Goal: Transaction & Acquisition: Purchase product/service

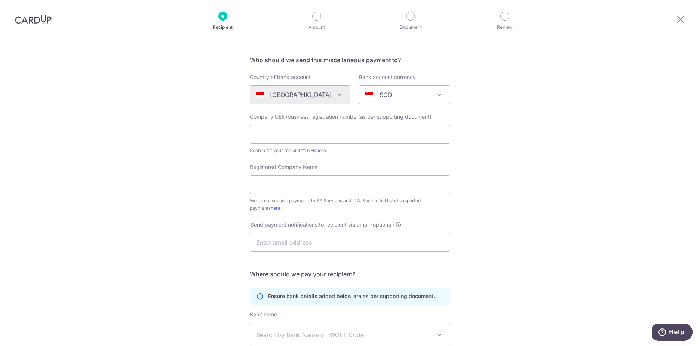
scroll to position [30, 0]
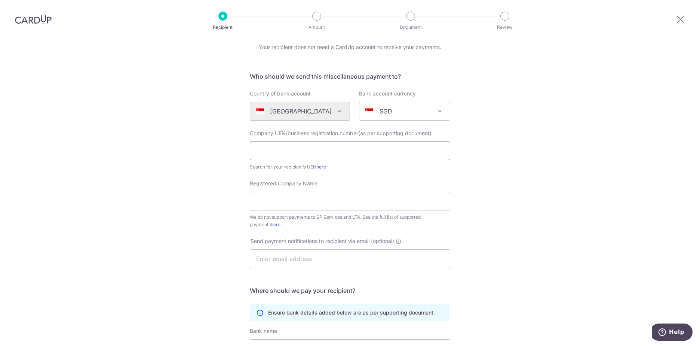
click at [351, 155] on input "text" at bounding box center [350, 150] width 200 height 19
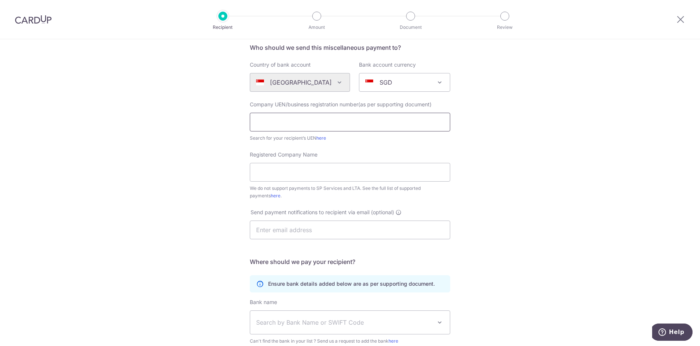
scroll to position [58, 0]
click at [319, 122] on input "text" at bounding box center [350, 123] width 200 height 19
paste input "201909544K"
type input "201909544K"
click at [314, 175] on input "Registered Company Name" at bounding box center [350, 173] width 200 height 19
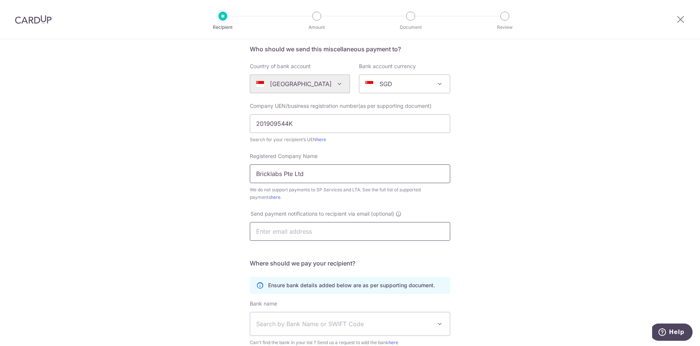
type input "Bricklabs Pte Ltd"
click at [315, 228] on input "text" at bounding box center [350, 231] width 200 height 19
click at [203, 224] on div "Who would you like to pay? Your recipient does not need a CardUp account to rec…" at bounding box center [350, 214] width 700 height 464
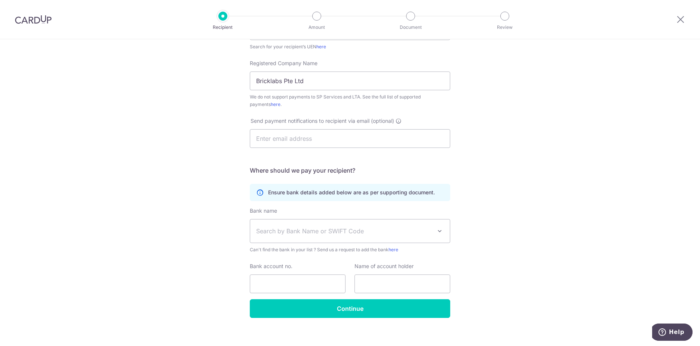
scroll to position [157, 0]
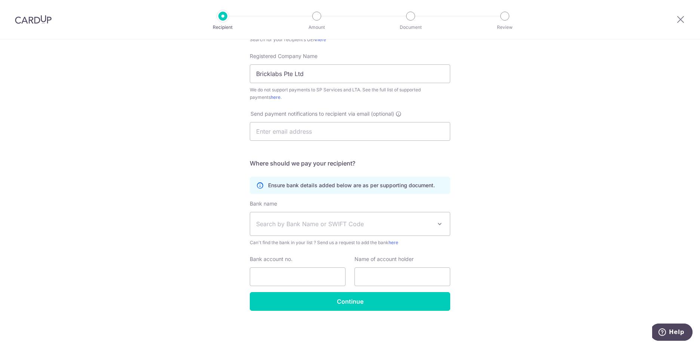
click at [289, 216] on span "Search by Bank Name or SWIFT Code" at bounding box center [350, 223] width 200 height 23
click at [215, 223] on div "Who would you like to pay? Your recipient does not need a CardUp account to rec…" at bounding box center [350, 114] width 700 height 464
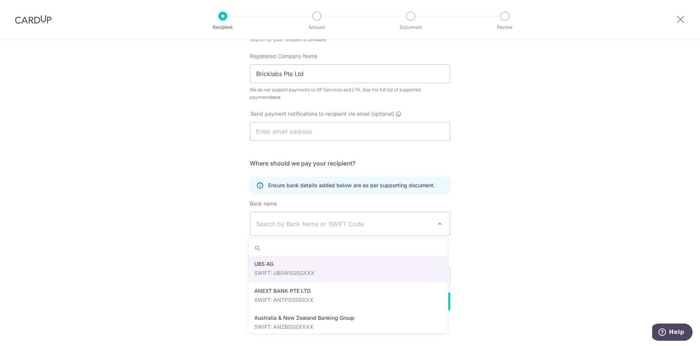
click at [313, 229] on span "Search by Bank Name or SWIFT Code" at bounding box center [350, 223] width 200 height 23
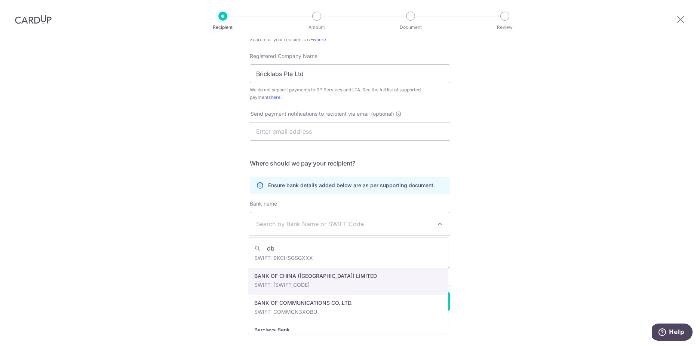
scroll to position [0, 0]
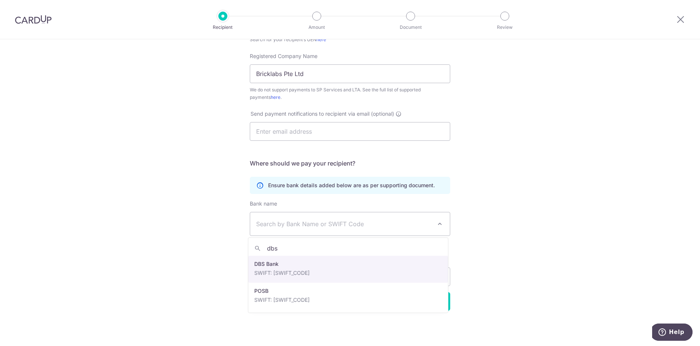
type input "dbs"
select select "6"
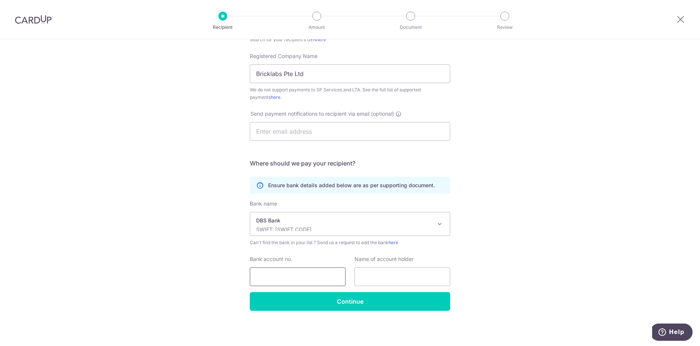
click at [330, 272] on input "Bank account no." at bounding box center [298, 276] width 96 height 19
type input "0259050015"
click at [383, 280] on input "text" at bounding box center [403, 276] width 96 height 19
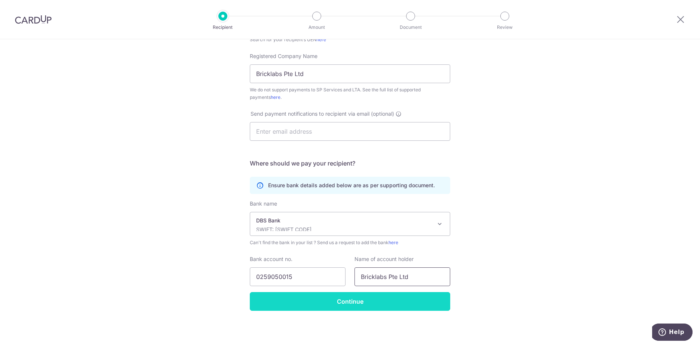
type input "Bricklabs Pte Ltd"
click at [384, 299] on input "Continue" at bounding box center [350, 301] width 200 height 19
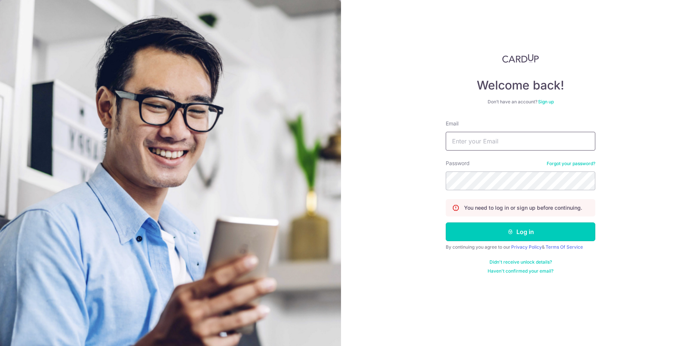
drag, startPoint x: 504, startPoint y: 235, endPoint x: 474, endPoint y: 135, distance: 104.6
click at [471, 129] on form "Email Password Forgot your password? You need to log in or sign up before conti…" at bounding box center [521, 197] width 150 height 154
click at [480, 144] on input "Email" at bounding box center [521, 141] width 150 height 19
type input "karen.ong@riotinto.com"
click at [446, 222] on button "Log in" at bounding box center [521, 231] width 150 height 19
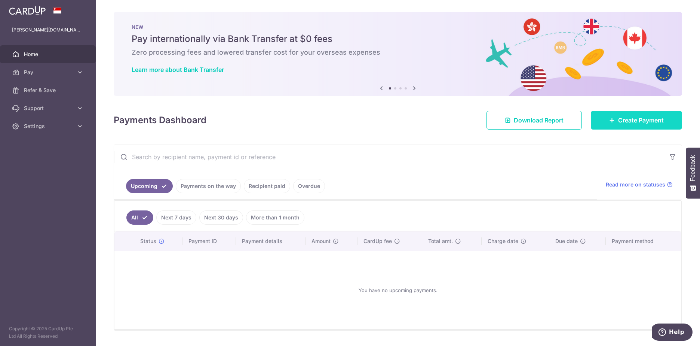
click at [641, 121] on span "Create Payment" at bounding box center [641, 120] width 46 height 9
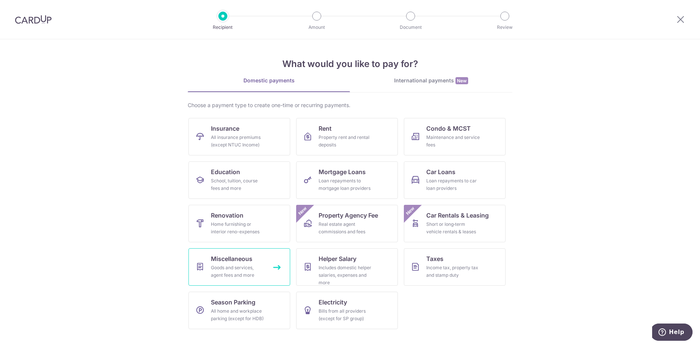
click at [218, 267] on div "Goods and services, agent fees and more" at bounding box center [238, 271] width 54 height 15
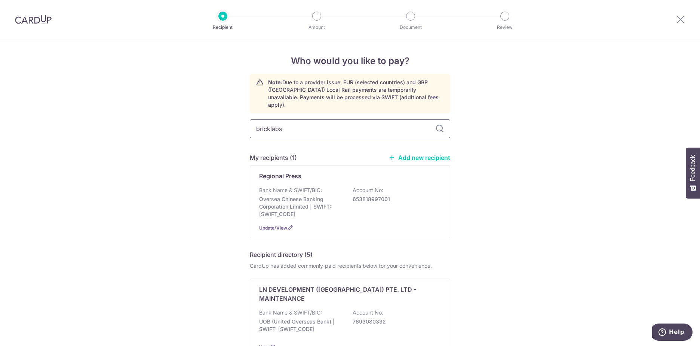
type input "bricklabs"
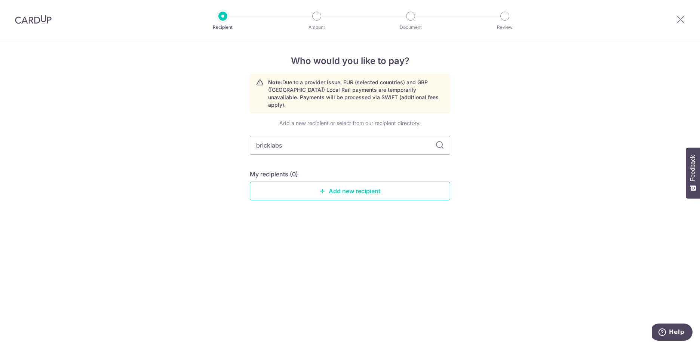
click at [312, 181] on link "Add new recipient" at bounding box center [350, 190] width 200 height 19
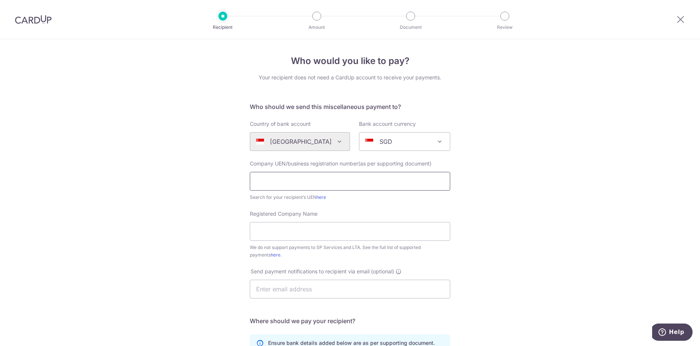
click at [319, 184] on input "text" at bounding box center [350, 181] width 200 height 19
click at [283, 181] on input "text" at bounding box center [350, 181] width 200 height 19
paste input "201909544K"
type input "201909544K"
click at [298, 236] on input "Registered Company Name" at bounding box center [350, 231] width 200 height 19
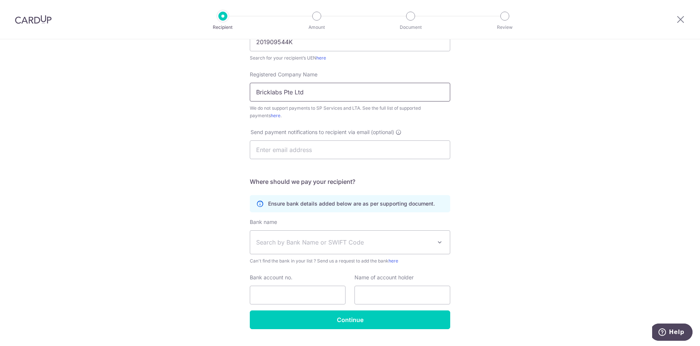
scroll to position [157, 0]
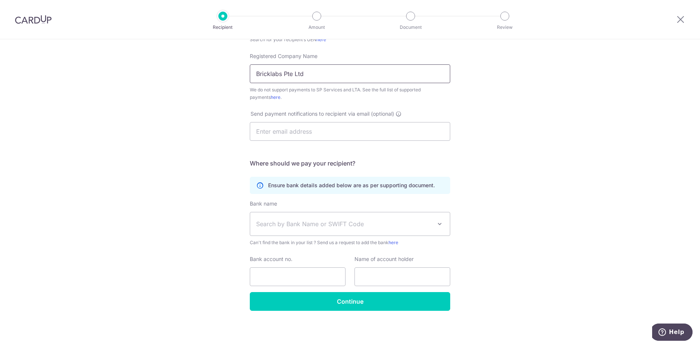
type input "Bricklabs Pte Ltd"
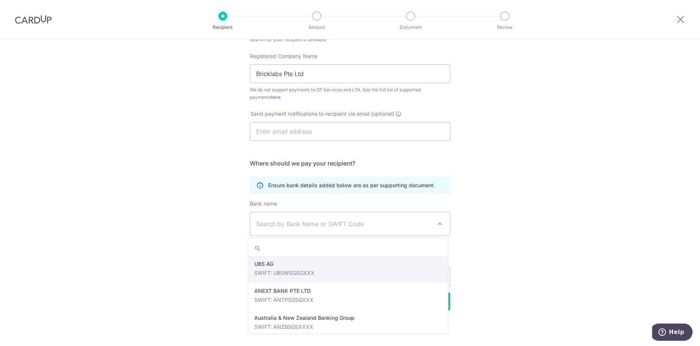
click at [340, 218] on span "Search by Bank Name or SWIFT Code" at bounding box center [350, 223] width 200 height 23
type input "dbs"
select select "6"
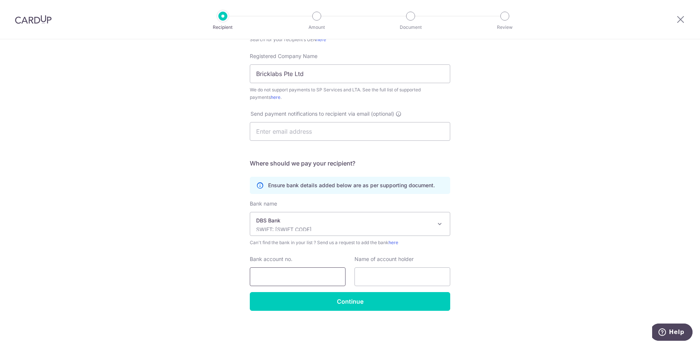
click at [318, 277] on input "Bank account no." at bounding box center [298, 276] width 96 height 19
type input "0259050015"
click at [383, 281] on input "text" at bounding box center [403, 276] width 96 height 19
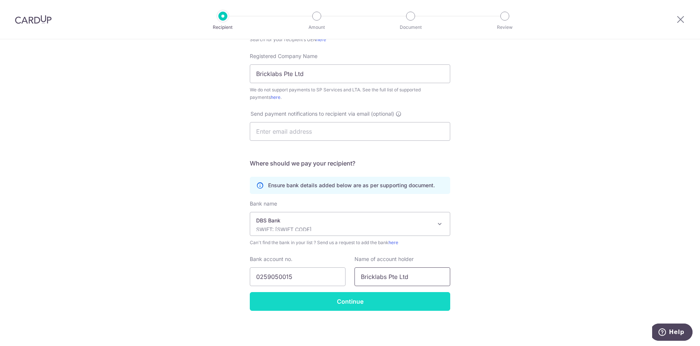
type input "Bricklabs Pte Ltd"
click at [371, 303] on input "Continue" at bounding box center [350, 301] width 200 height 19
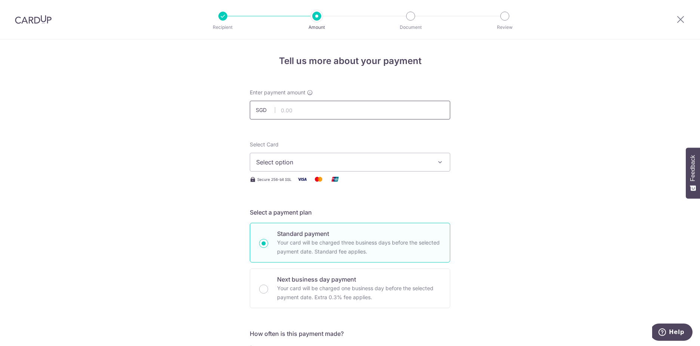
click at [299, 114] on input "text" at bounding box center [350, 110] width 200 height 19
type input "2,976.55"
click at [301, 161] on span "Select option" at bounding box center [343, 161] width 174 height 9
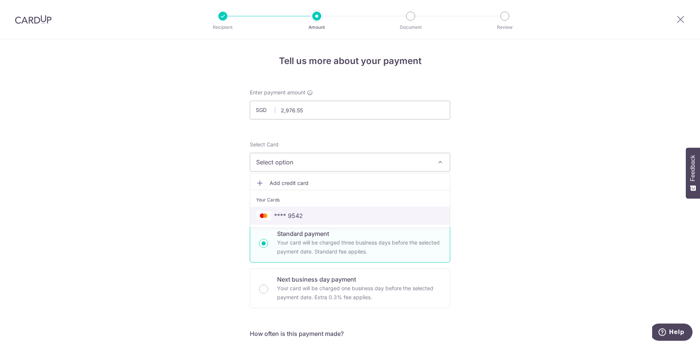
click at [301, 213] on span "**** 9542" at bounding box center [288, 215] width 29 height 9
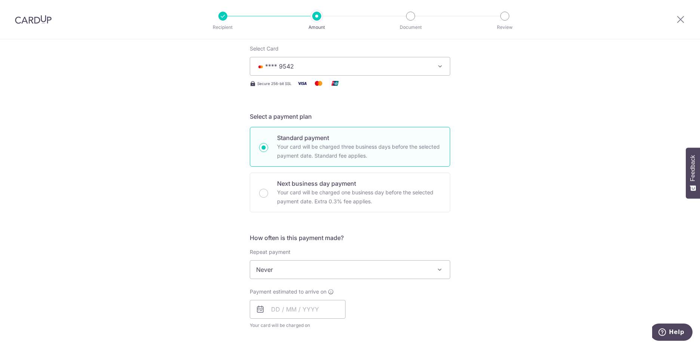
scroll to position [150, 0]
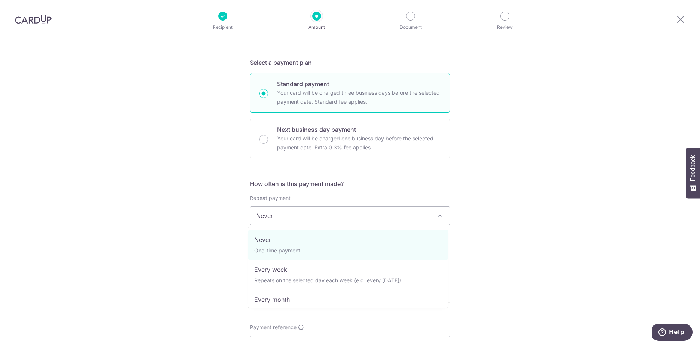
click at [304, 215] on span "Never" at bounding box center [350, 215] width 200 height 18
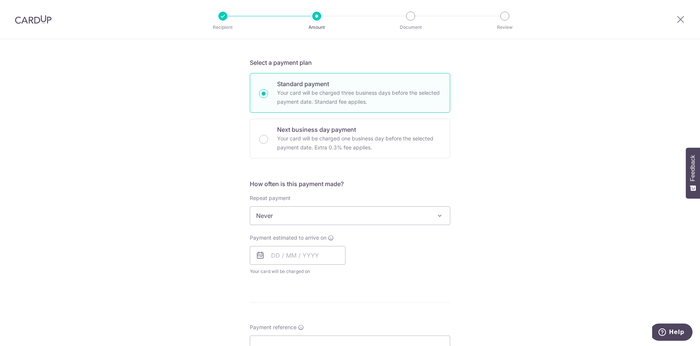
scroll to position [199, 0]
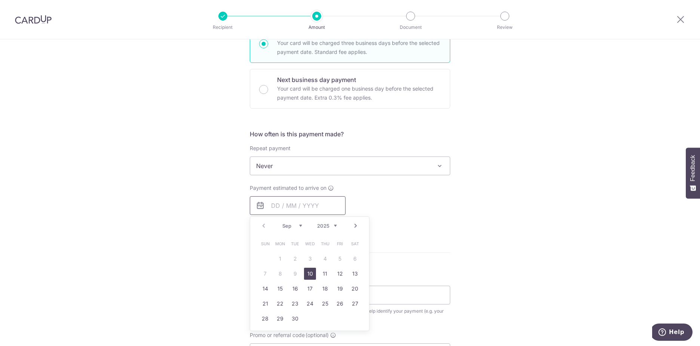
click at [306, 204] on input "text" at bounding box center [298, 205] width 96 height 19
click at [310, 274] on link "10" at bounding box center [310, 273] width 12 height 12
type input "[DATE]"
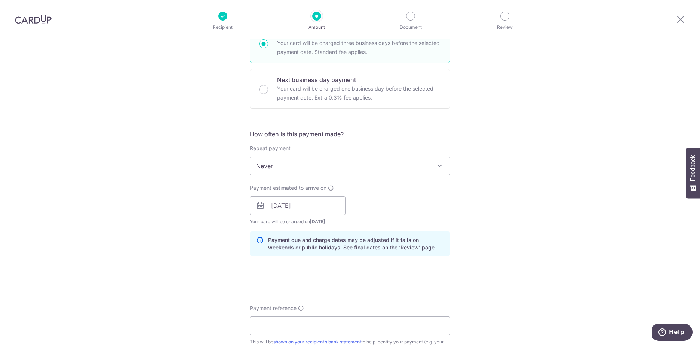
click at [218, 255] on div "Tell us more about your payment Enter payment amount SGD 2,976.55 2976.55 Recip…" at bounding box center [350, 193] width 700 height 707
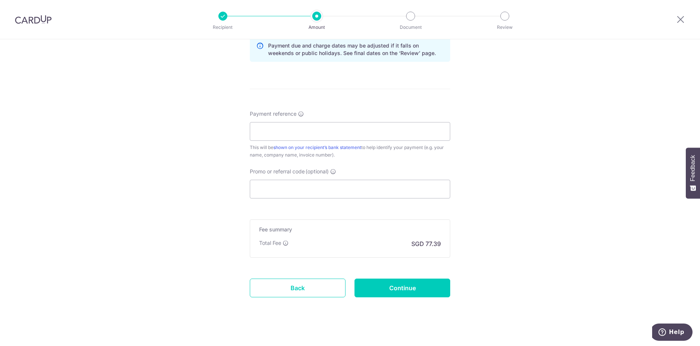
scroll to position [399, 0]
